Goal: Task Accomplishment & Management: Use online tool/utility

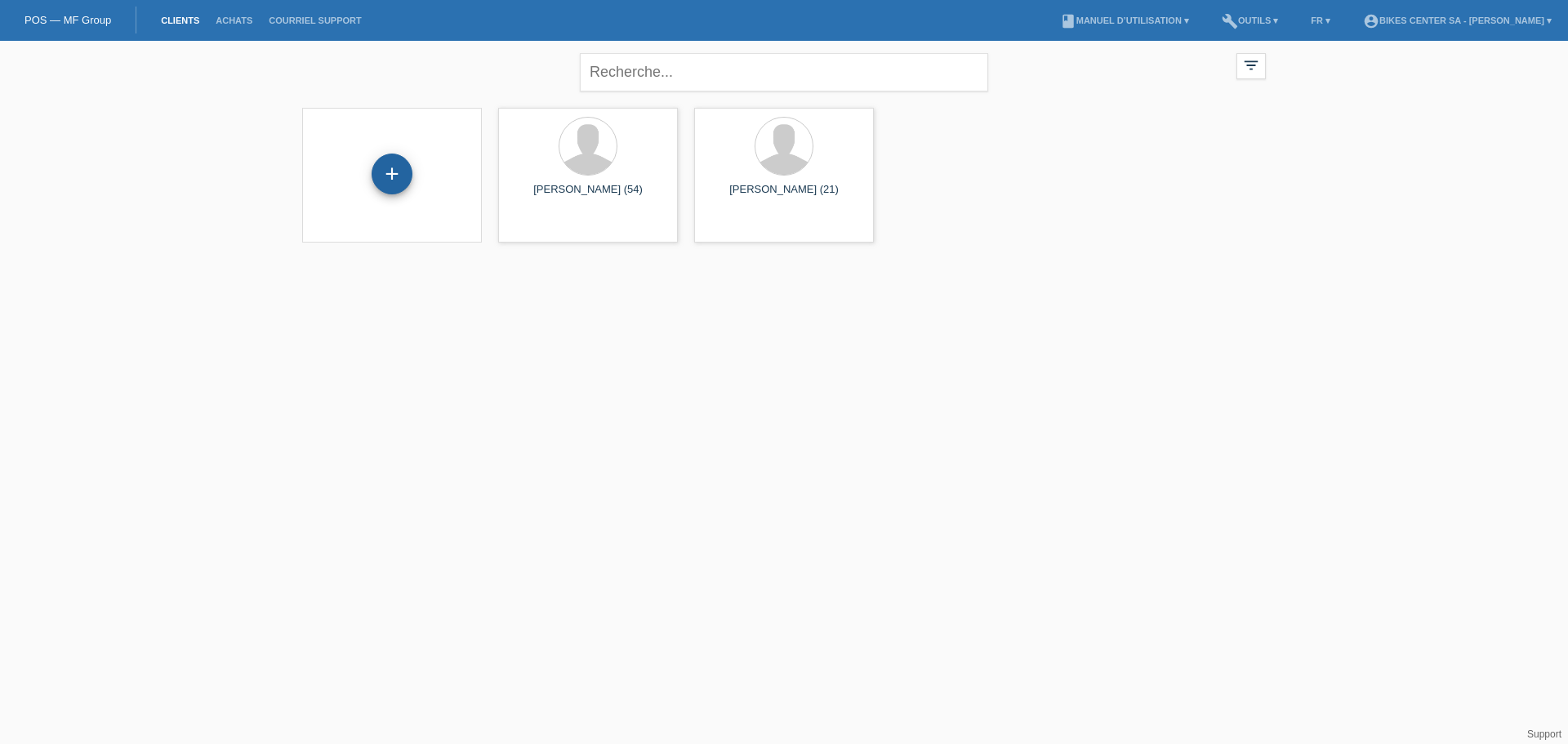
click at [397, 168] on div "+" at bounding box center [392, 174] width 40 height 40
click at [621, 178] on div at bounding box center [588, 148] width 154 height 62
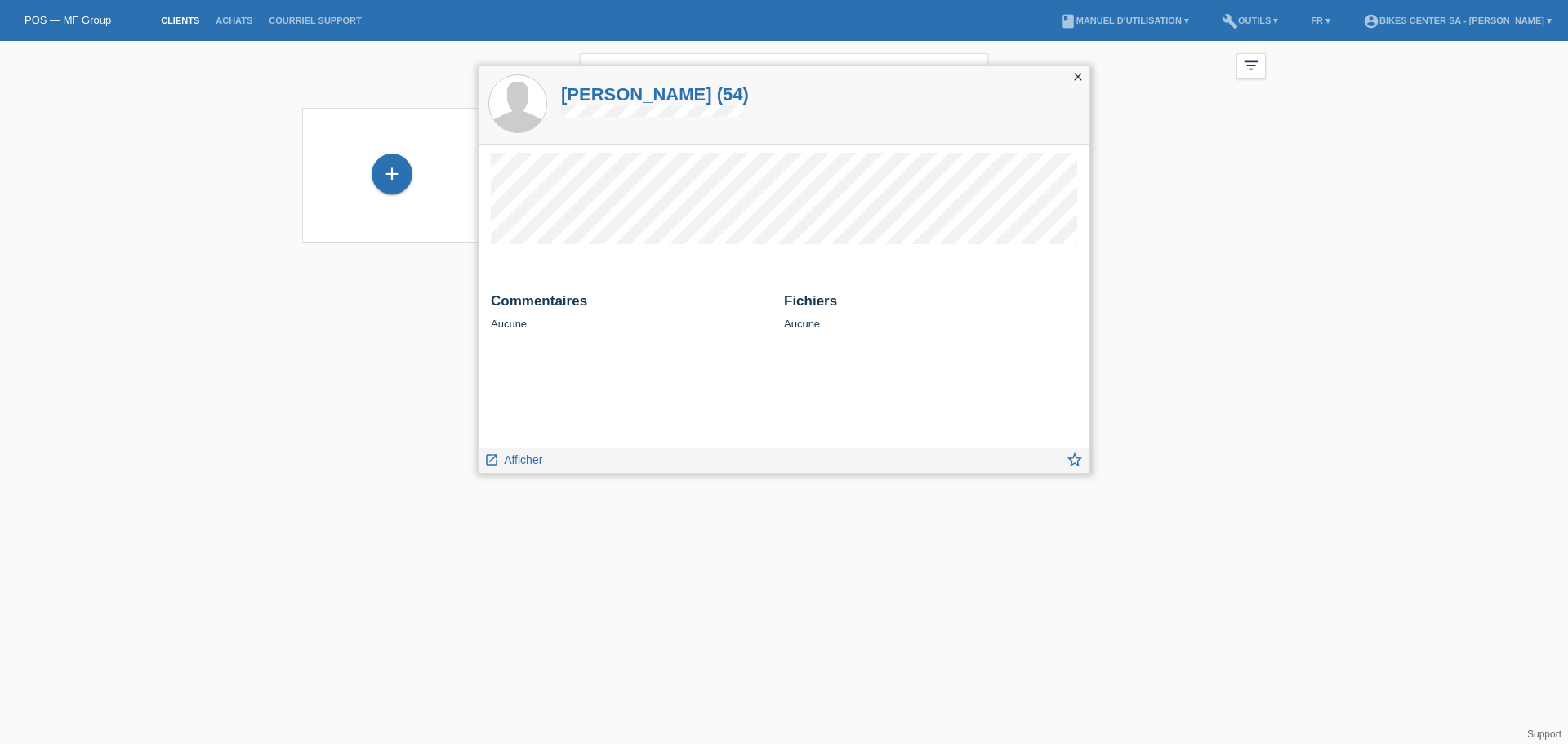
click at [1074, 81] on icon "close" at bounding box center [1078, 77] width 13 height 13
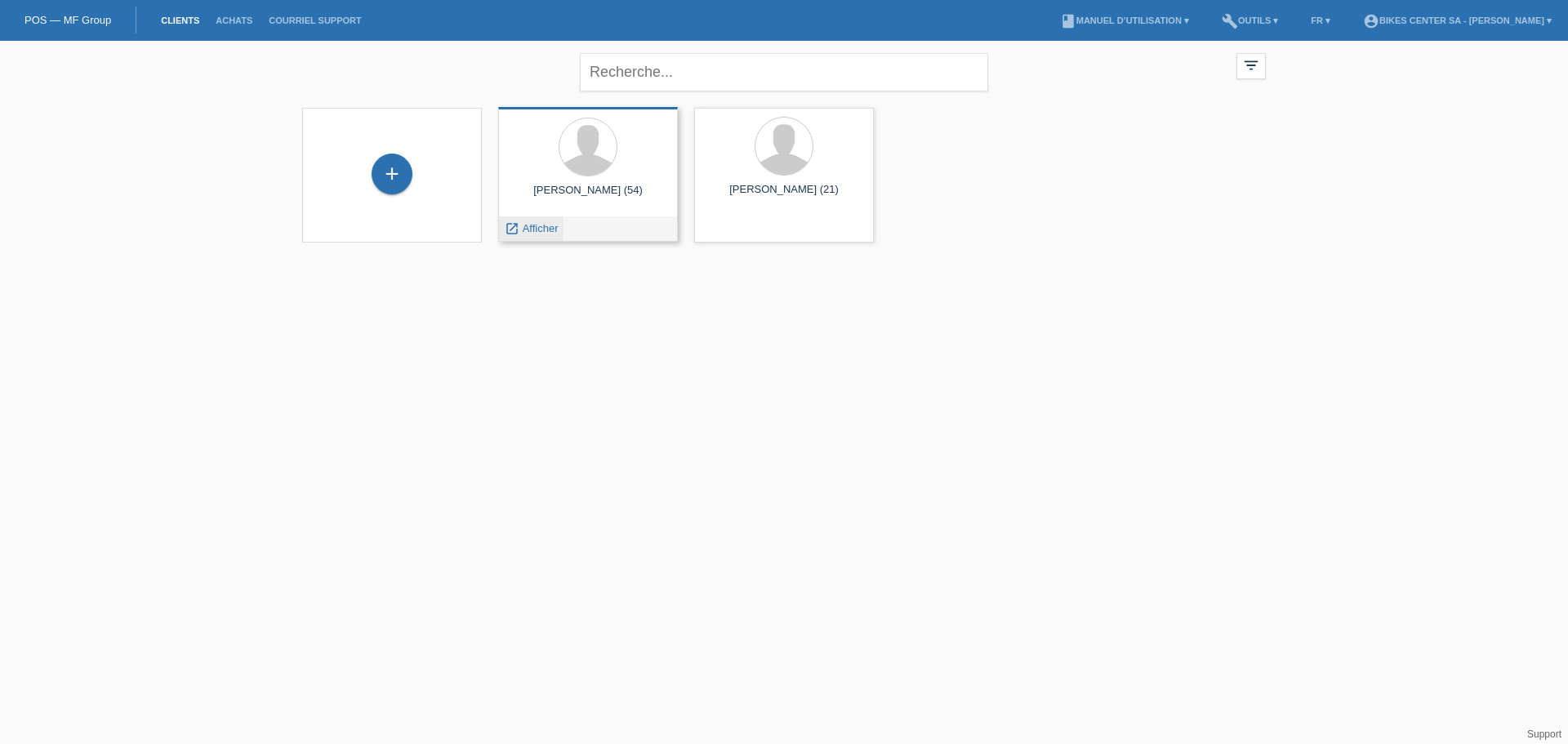
click at [535, 226] on span "Afficher" at bounding box center [540, 228] width 36 height 13
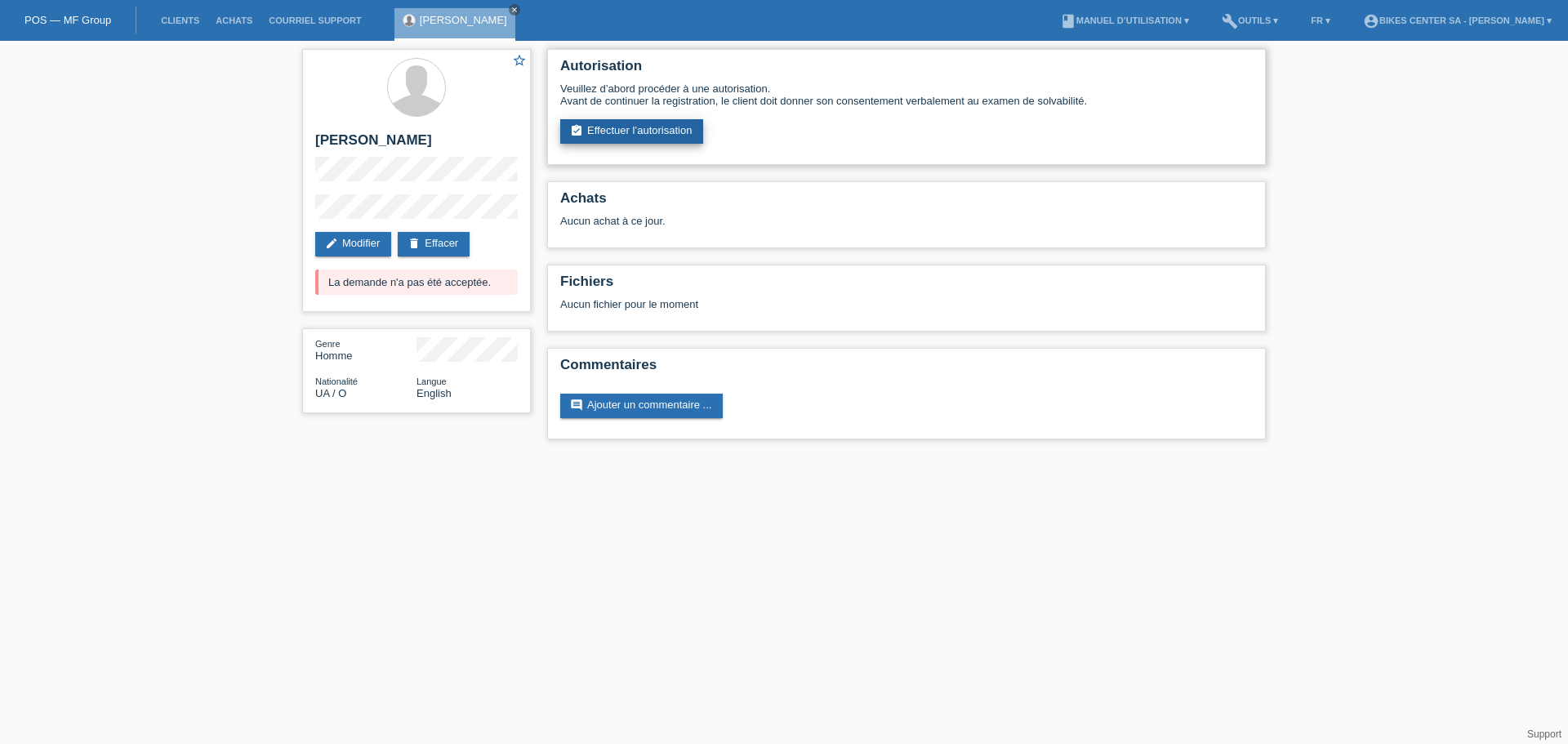
click at [639, 134] on link "assignment_turned_in Effectuer l’autorisation" at bounding box center [631, 131] width 143 height 24
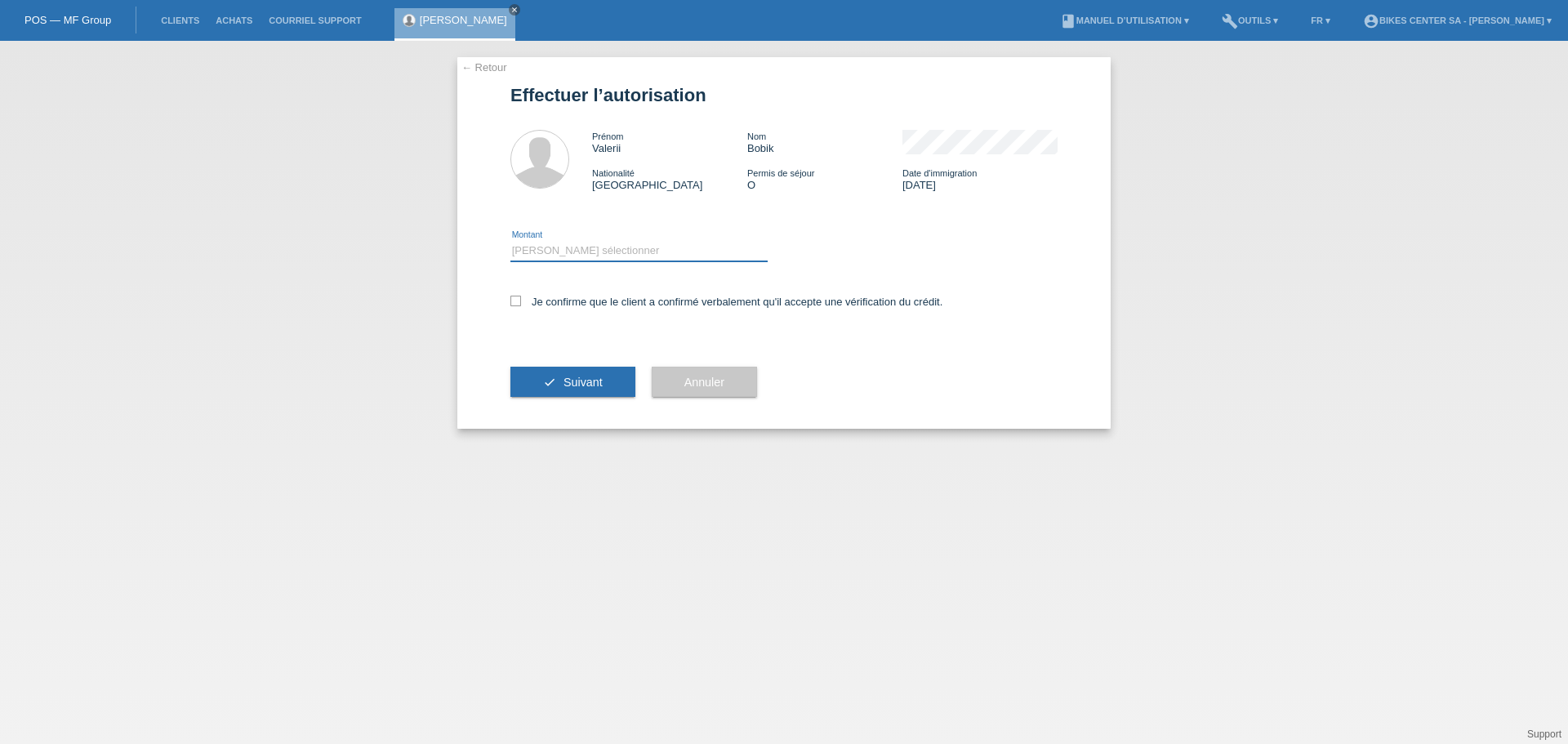
click at [593, 249] on select "Veuillez sélectionner CHF 1.00 - CHF 499.00 CHF 500.00 - CHF 1'999.00 CHF 2'000…" at bounding box center [638, 250] width 257 height 19
select select "2"
click at [510, 241] on select "Veuillez sélectionner CHF 1.00 - CHF 499.00 CHF 500.00 - CHF 1'999.00 CHF 2'000…" at bounding box center [638, 250] width 257 height 19
click at [564, 303] on label "Je confirme que le client a confirmé verbalement qu'il accepte une vérification…" at bounding box center [726, 301] width 432 height 13
click at [521, 303] on input "Je confirme que le client a confirmé verbalement qu'il accepte une vérification…" at bounding box center [515, 300] width 11 height 11
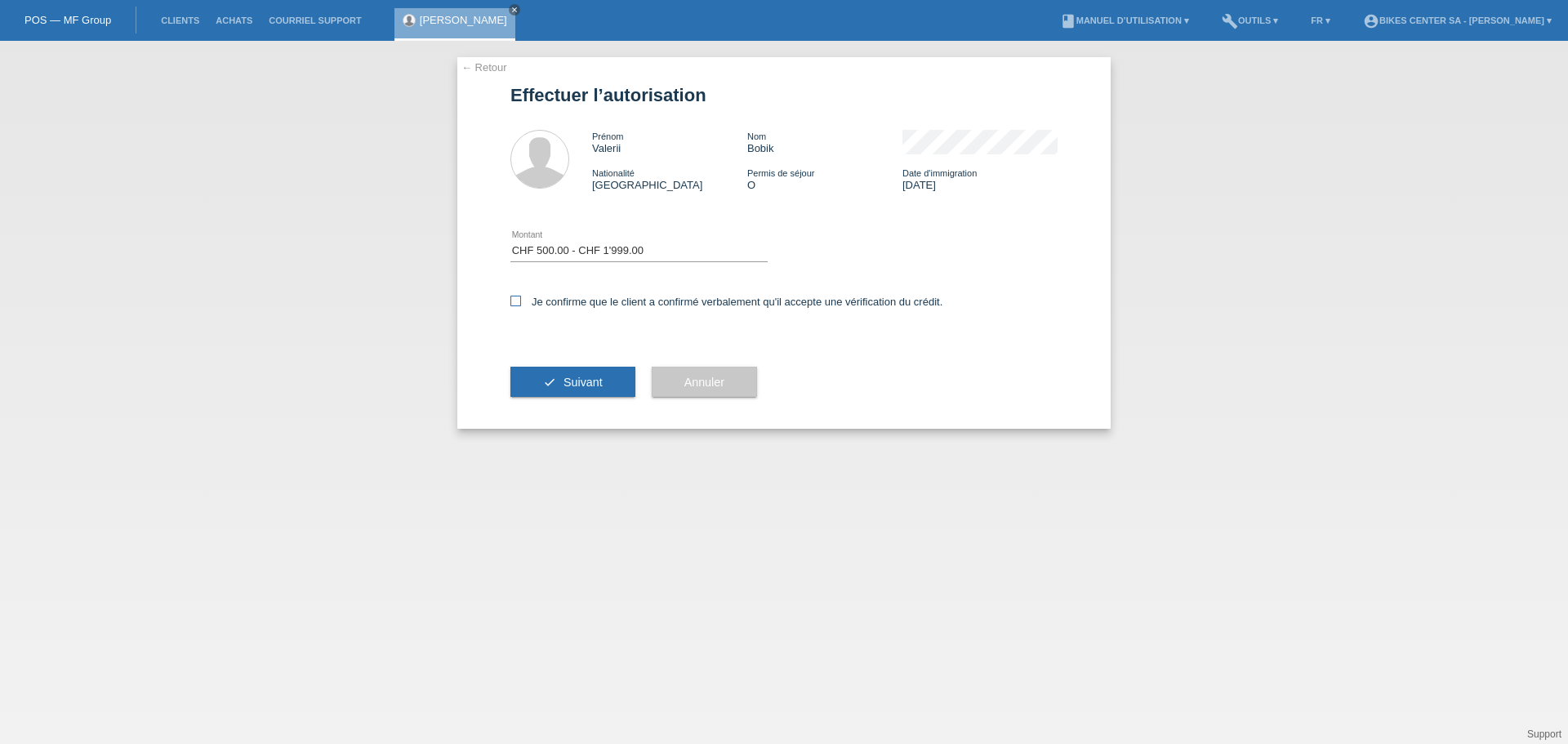
checkbox input "true"
click at [575, 380] on span "Suivant" at bounding box center [583, 382] width 39 height 13
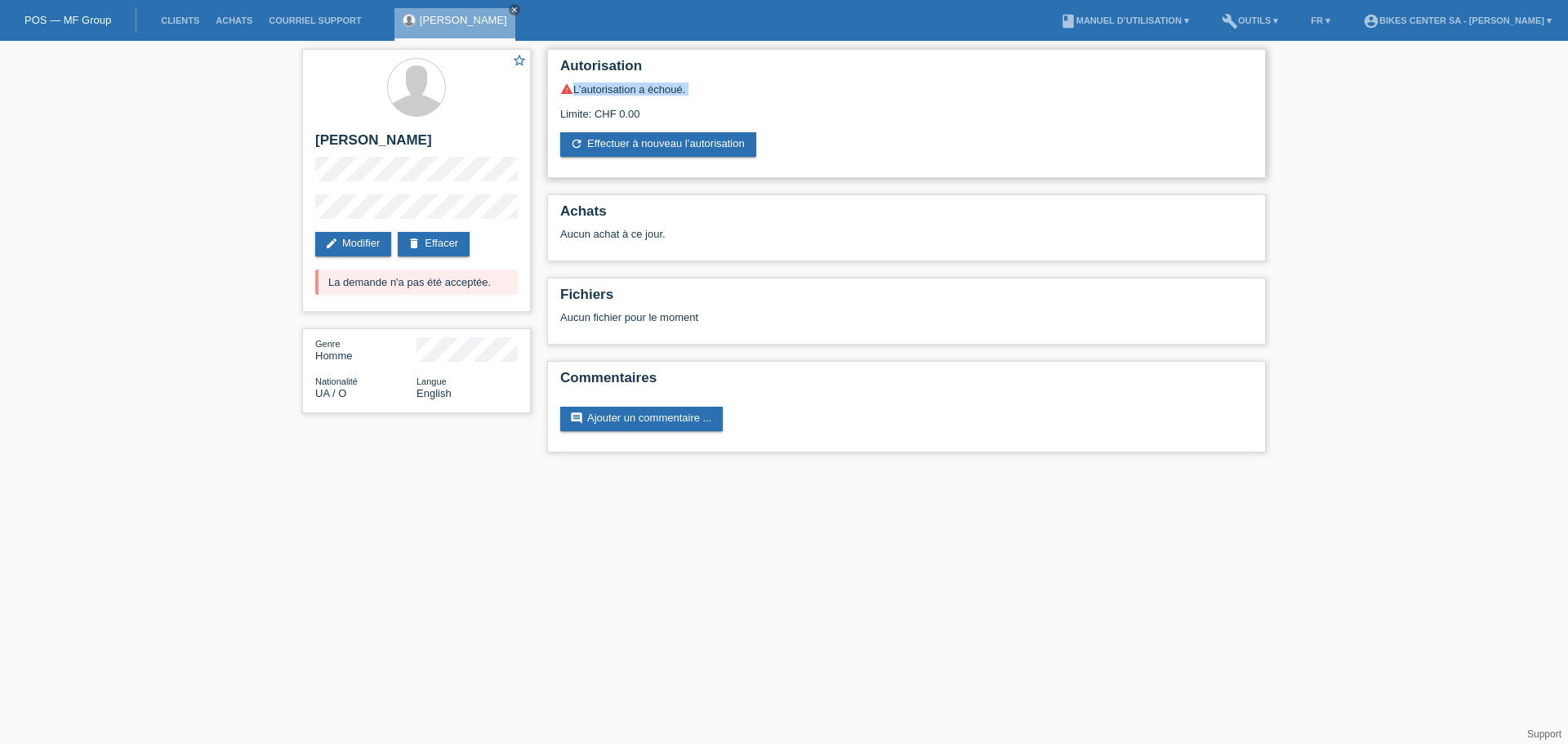
drag, startPoint x: 574, startPoint y: 94, endPoint x: 728, endPoint y: 105, distance: 154.4
click at [728, 105] on div "warning L’autorisation a échoué. Limite: CHF 0.00 refresh Effectuer à nouveau l…" at bounding box center [907, 119] width 693 height 74
click at [881, 113] on div "Limite: CHF 0.00" at bounding box center [907, 107] width 693 height 24
click at [510, 8] on icon "close" at bounding box center [514, 10] width 8 height 8
click at [87, 21] on link "POS — MF Group" at bounding box center [67, 19] width 87 height 13
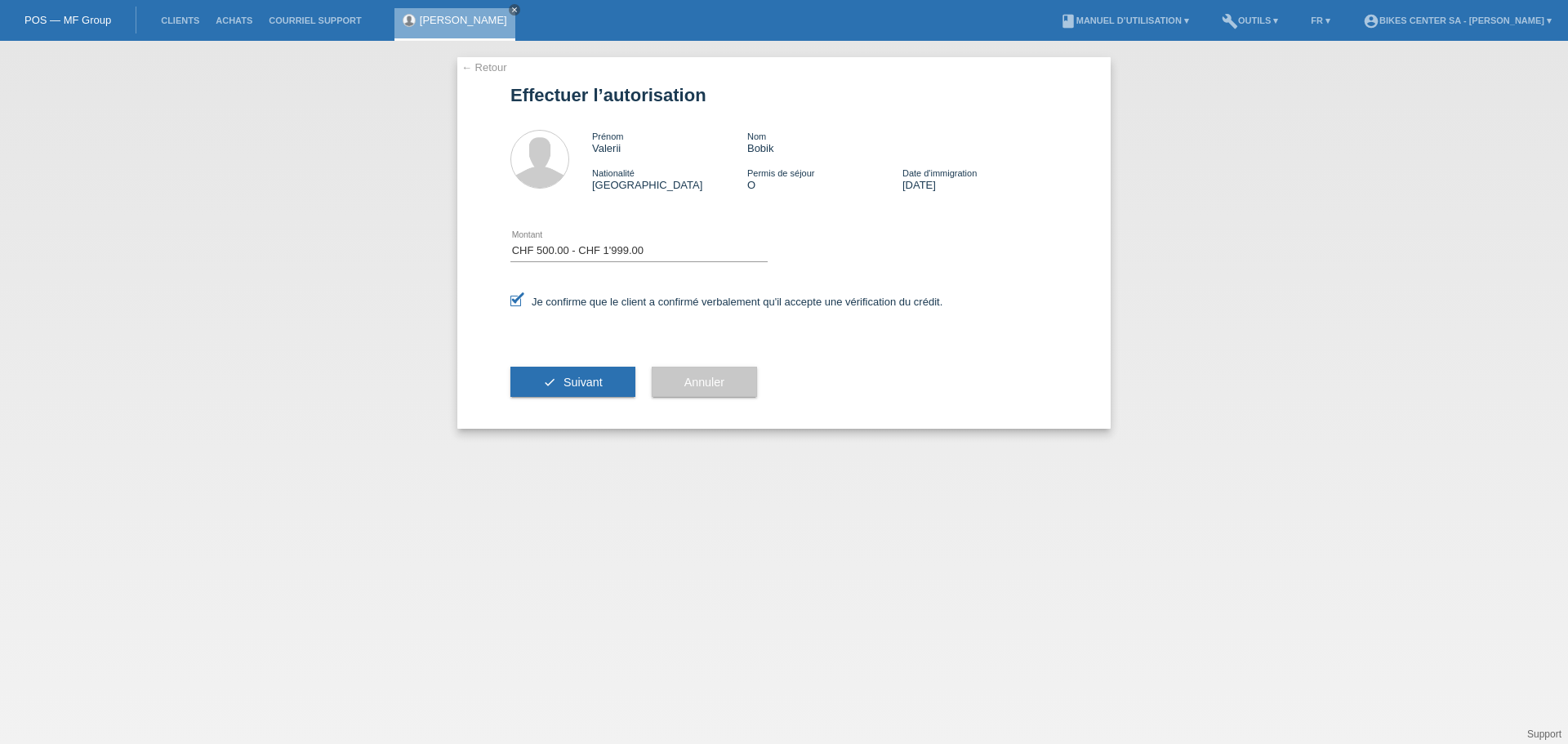
select select "2"
